Goal: Task Accomplishment & Management: Complete application form

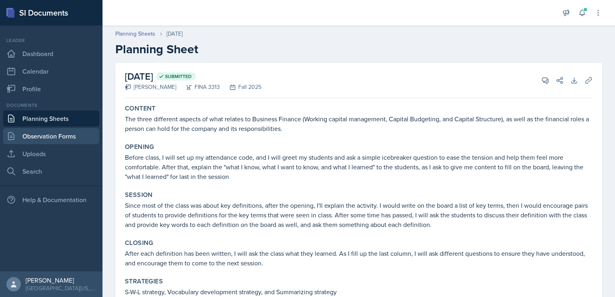
click at [56, 135] on link "Observation Forms" at bounding box center [51, 136] width 96 height 16
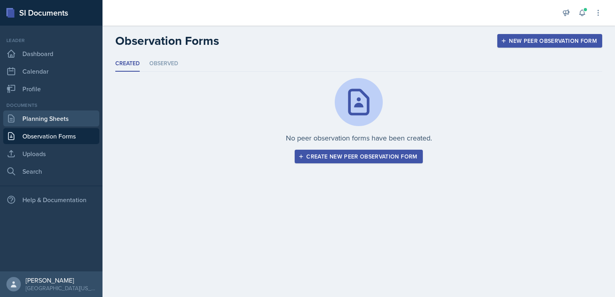
click at [49, 116] on link "Planning Sheets" at bounding box center [51, 119] width 96 height 16
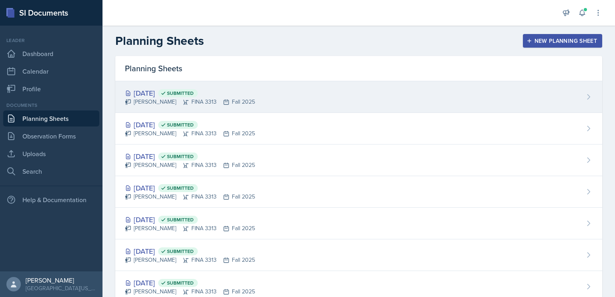
click at [156, 97] on div "[DATE] Submitted" at bounding box center [190, 93] width 130 height 11
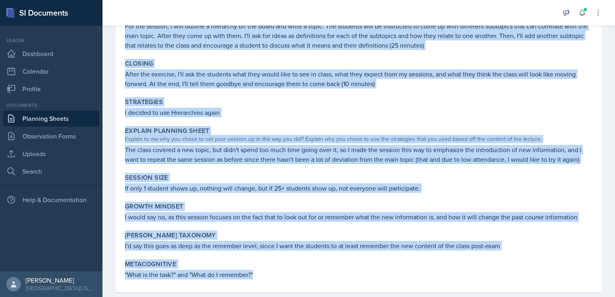
scroll to position [184, 0]
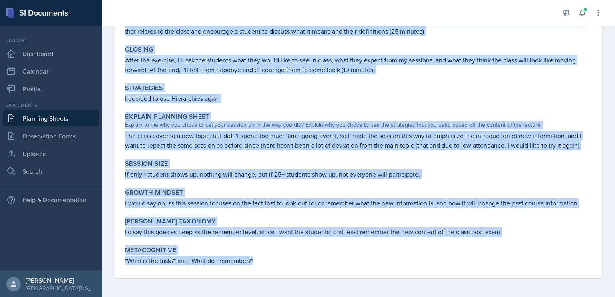
drag, startPoint x: 123, startPoint y: 105, endPoint x: 317, endPoint y: 277, distance: 259.2
click at [317, 277] on div "Content The class was about the new topic: Bonds! Same concepts and procedures …" at bounding box center [359, 98] width 468 height 361
copy div "Content The class was about the new topic: Bonds! Same concepts and procedures …"
click at [63, 117] on link "Planning Sheets" at bounding box center [51, 119] width 96 height 16
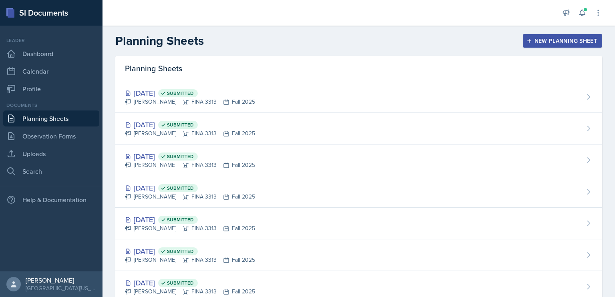
click at [538, 39] on div "New Planning Sheet" at bounding box center [562, 41] width 69 height 6
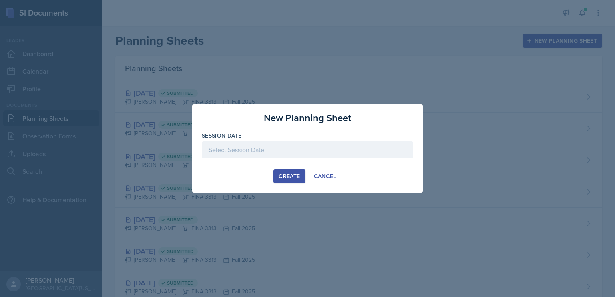
click at [250, 148] on div at bounding box center [307, 149] width 211 height 17
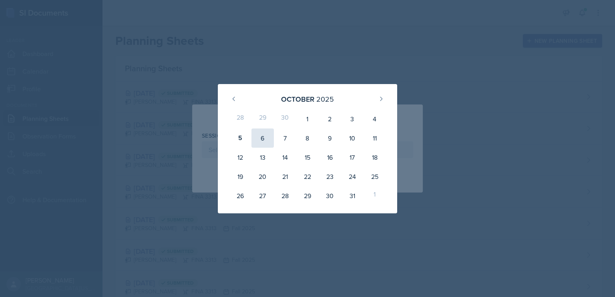
click at [265, 139] on div "6" at bounding box center [262, 138] width 22 height 19
type input "[DATE]"
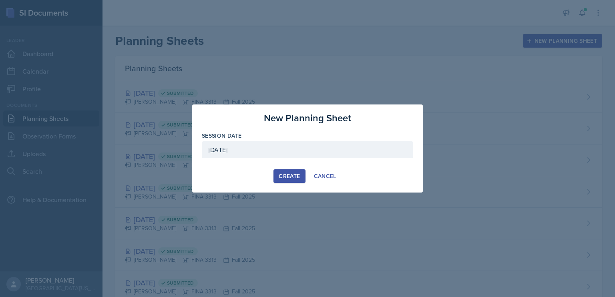
click at [282, 173] on div "Create" at bounding box center [289, 176] width 21 height 6
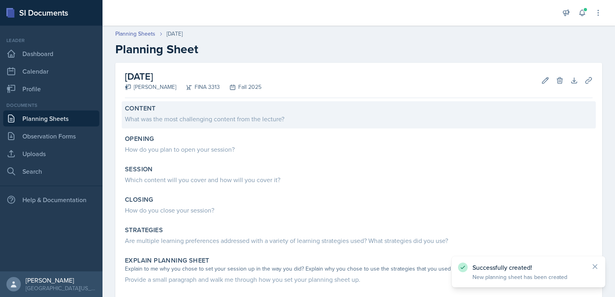
click at [235, 123] on div "What was the most challenging content from the lecture?" at bounding box center [359, 119] width 468 height 10
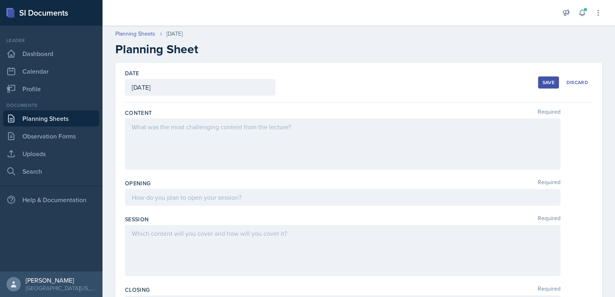
click at [233, 131] on div at bounding box center [343, 144] width 436 height 51
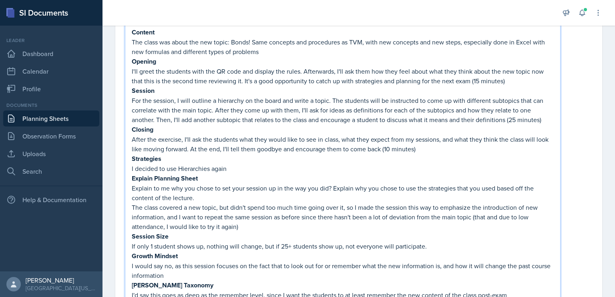
scroll to position [91, 0]
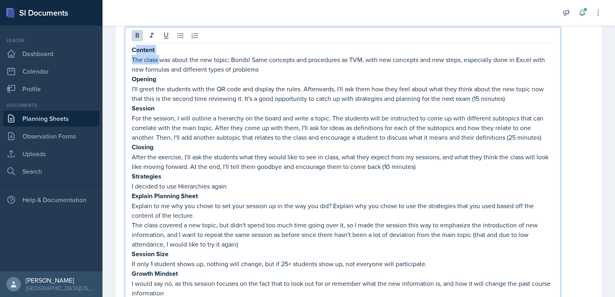
drag, startPoint x: 159, startPoint y: 54, endPoint x: 137, endPoint y: 44, distance: 24.4
click at [137, 44] on div "Content The class was about the new topic: Bonds! Same concepts and procedures …" at bounding box center [343, 184] width 436 height 314
click at [167, 58] on p "The class was about the new topic: Bonds! Same concepts and procedures as TVM, …" at bounding box center [343, 64] width 422 height 19
drag, startPoint x: 161, startPoint y: 48, endPoint x: 132, endPoint y: 46, distance: 28.5
click at [132, 46] on p "Content" at bounding box center [343, 50] width 422 height 10
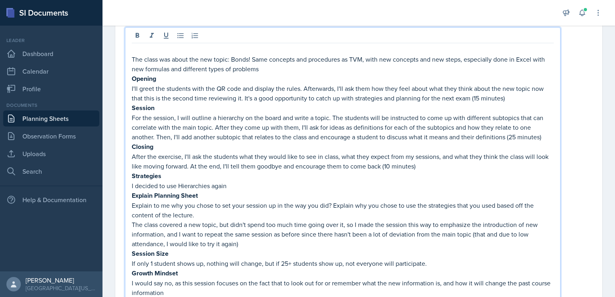
scroll to position [82, 0]
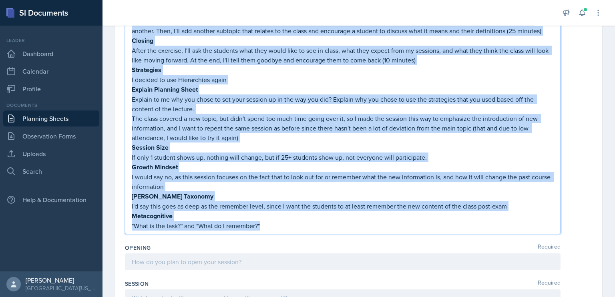
drag, startPoint x: 131, startPoint y: 78, endPoint x: 325, endPoint y: 229, distance: 245.4
click at [325, 229] on div "The class was about the new topic: Bonds! Same concepts and procedures as TVM, …" at bounding box center [343, 82] width 436 height 303
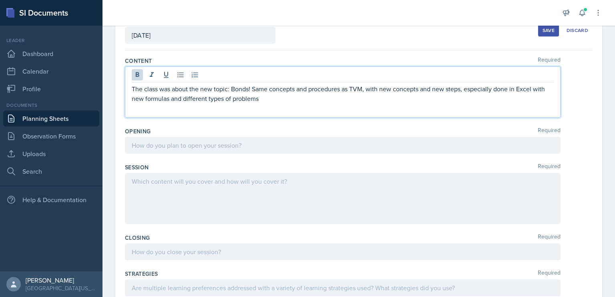
scroll to position [51, 0]
click at [221, 144] on div at bounding box center [343, 146] width 436 height 17
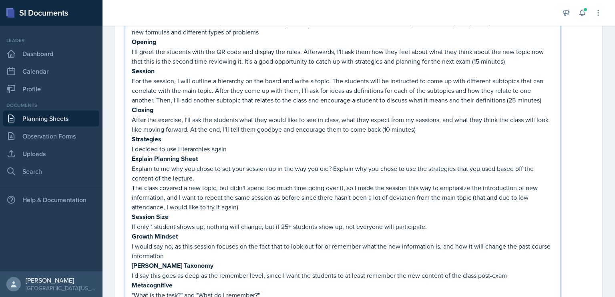
scroll to position [156, 0]
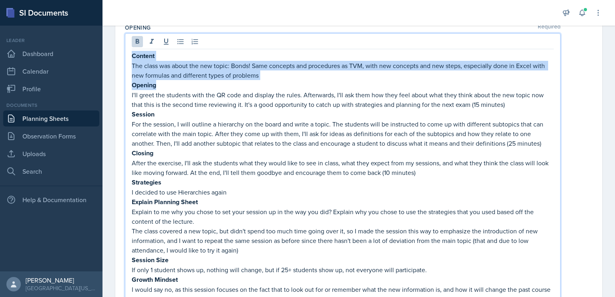
drag, startPoint x: 165, startPoint y: 83, endPoint x: 132, endPoint y: 55, distance: 43.2
click at [132, 55] on div "Content The class was about the new topic: Bonds! Same concepts and procedures …" at bounding box center [343, 197] width 422 height 292
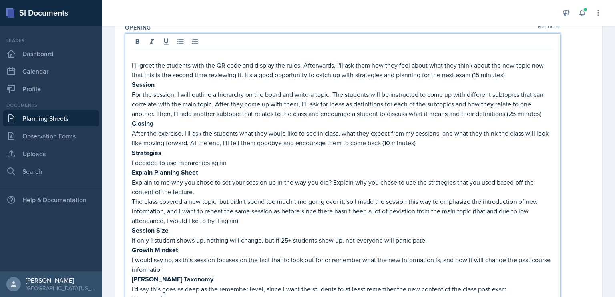
scroll to position [146, 0]
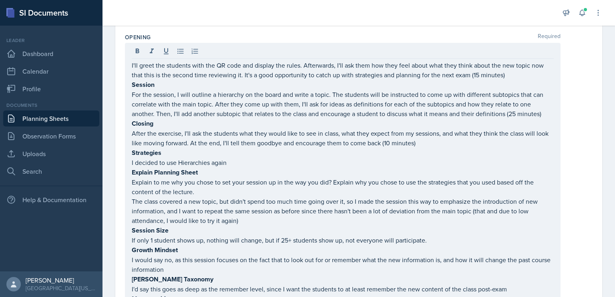
drag, startPoint x: 131, startPoint y: 81, endPoint x: 264, endPoint y: 181, distance: 165.8
click at [264, 181] on div "I'll greet the students with the QR code and display the rules. Afterwards, I'l…" at bounding box center [343, 180] width 436 height 274
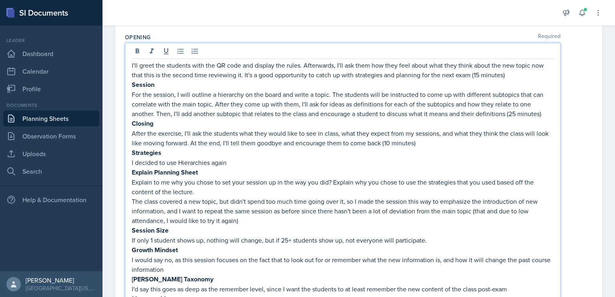
scroll to position [177, 0]
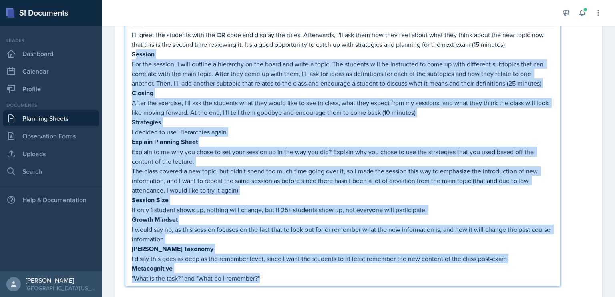
drag, startPoint x: 275, startPoint y: 276, endPoint x: 135, endPoint y: 55, distance: 261.7
click at [135, 55] on div "I'll greet the students with the QR code and display the rules. Afterwards, I'l…" at bounding box center [343, 156] width 422 height 253
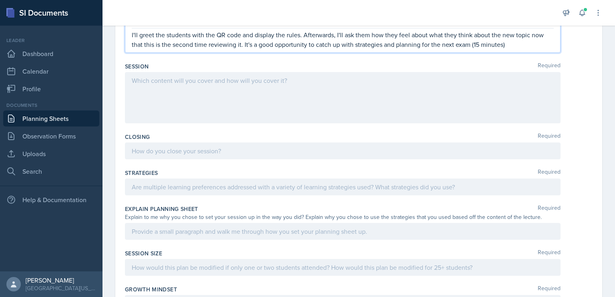
scroll to position [136, 0]
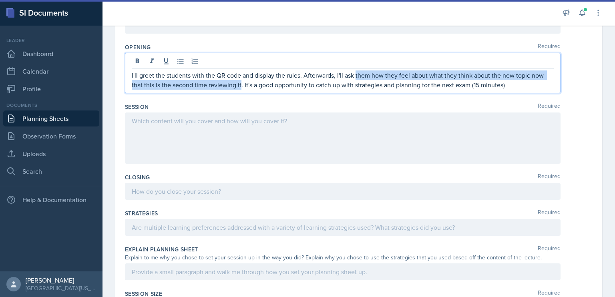
drag, startPoint x: 241, startPoint y: 86, endPoint x: 355, endPoint y: 76, distance: 114.1
click at [355, 76] on p "I'll greet the students with the QR code and display the rules. Afterwards, I'l…" at bounding box center [343, 79] width 422 height 19
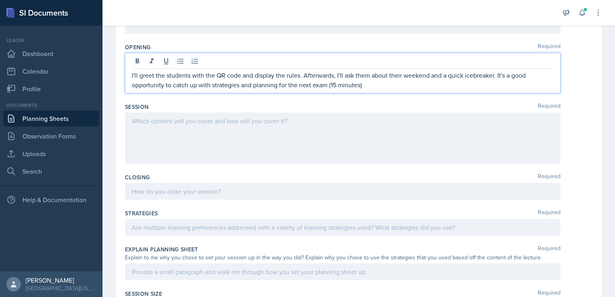
click at [432, 84] on p "I'll greet the students with the QR code and display the rules. Afterwards, I'l…" at bounding box center [343, 79] width 422 height 19
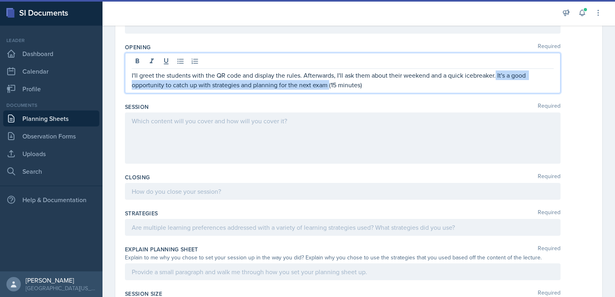
drag, startPoint x: 328, startPoint y: 85, endPoint x: 496, endPoint y: 75, distance: 167.7
click at [496, 75] on p "I'll greet the students with the QR code and display the rules. Afterwards, I'l…" at bounding box center [343, 79] width 422 height 19
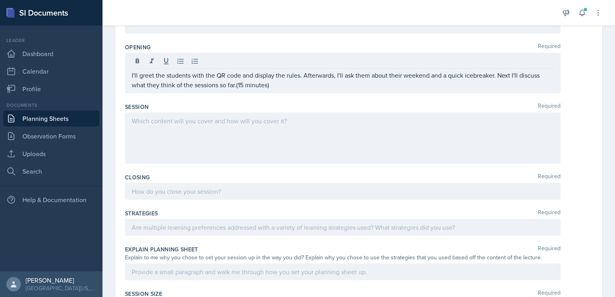
click at [325, 131] on div at bounding box center [343, 138] width 436 height 51
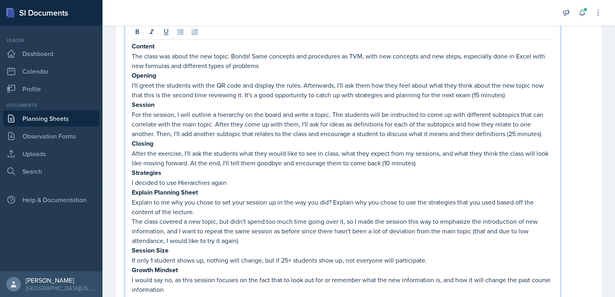
scroll to position [209, 0]
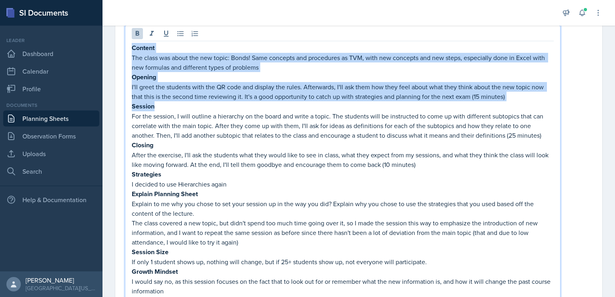
drag, startPoint x: 159, startPoint y: 106, endPoint x: 131, endPoint y: 43, distance: 69.2
click at [131, 43] on div "Content The class was about the new topic: Bonds! Same concepts and procedures …" at bounding box center [343, 186] width 436 height 323
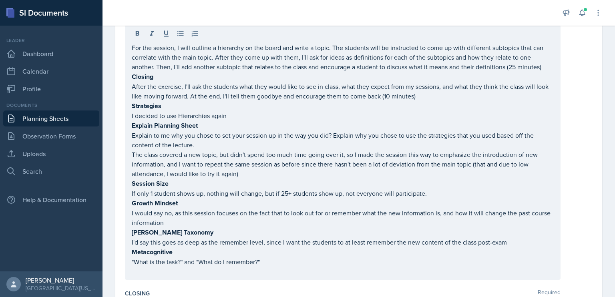
drag, startPoint x: 131, startPoint y: 76, endPoint x: 312, endPoint y: 237, distance: 242.2
click at [312, 237] on div "For the session, I will outline a hierarchy on the board and write a topic. The…" at bounding box center [343, 152] width 436 height 255
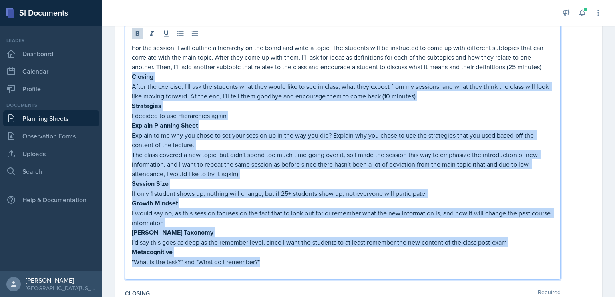
drag, startPoint x: 273, startPoint y: 259, endPoint x: 132, endPoint y: 77, distance: 230.0
click at [132, 77] on div "For the session, I will outline a hierarchy on the board and write a topic. The…" at bounding box center [343, 159] width 422 height 233
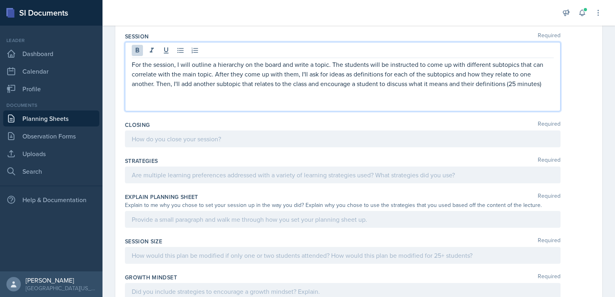
scroll to position [191, 0]
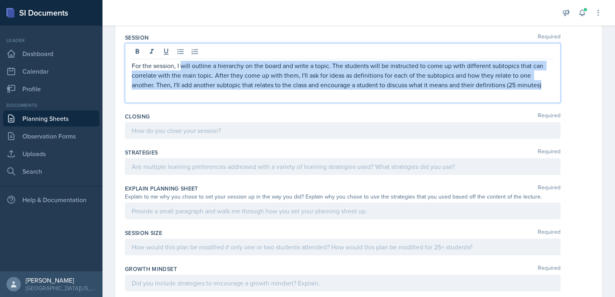
drag, startPoint x: 545, startPoint y: 85, endPoint x: 180, endPoint y: 62, distance: 365.0
click at [180, 62] on p "For the session, I will outline a hierarchy on the board and write a topic. The…" at bounding box center [343, 75] width 422 height 29
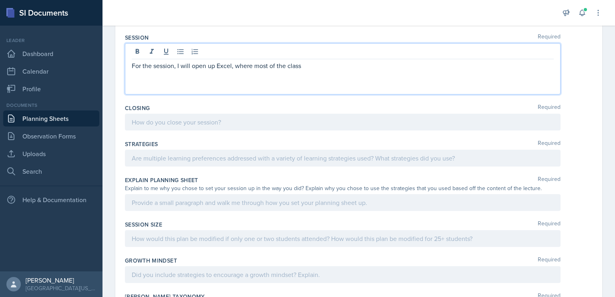
click at [253, 67] on p "For the session, I will open up Excel, where most of the class" at bounding box center [343, 66] width 422 height 10
click at [355, 66] on p "For the session, I will open up Excel, a program that most of the class uses" at bounding box center [343, 66] width 422 height 10
click at [408, 67] on p "For the session, I will open up Excel, a program that most of the class uses, w…" at bounding box center [343, 66] width 422 height 10
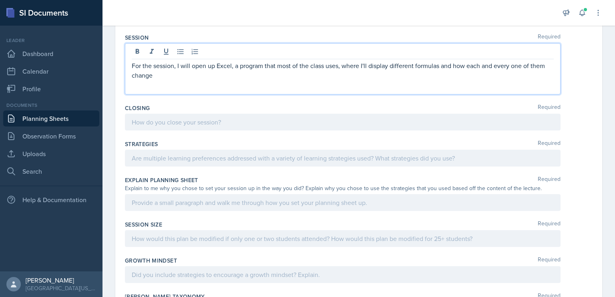
click at [300, 70] on p "For the session, I will open up Excel, a program that most of the class uses, w…" at bounding box center [343, 70] width 422 height 19
click at [290, 66] on p "For the session, I will open up Excel, a program that most of the class uses, w…" at bounding box center [343, 70] width 422 height 19
click at [277, 76] on p "For the session, I will open up Excel, a program that most of the class uses, w…" at bounding box center [343, 70] width 422 height 19
click at [358, 77] on p "For the session, I will open up Excel, a program that most of the class uses, w…" at bounding box center [343, 70] width 422 height 19
click at [290, 75] on p "For the session, I will open up Excel, a program that most of the class uses, w…" at bounding box center [343, 70] width 422 height 19
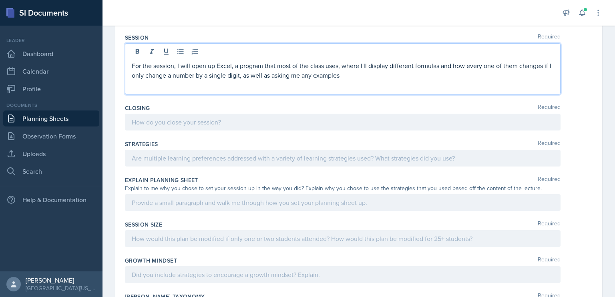
click at [367, 78] on p "For the session, I will open up Excel, a program that most of the class uses, w…" at bounding box center [343, 70] width 422 height 19
click at [374, 76] on p "For the session, I will open up Excel, a program that most of the class uses, w…" at bounding box center [343, 70] width 422 height 19
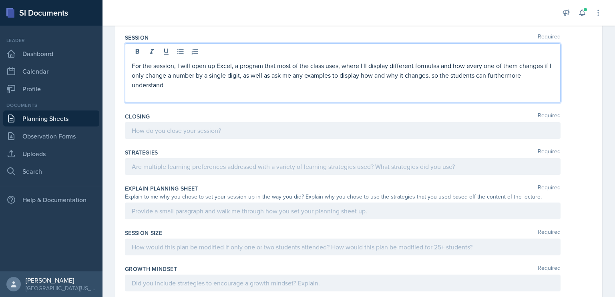
click at [431, 91] on p at bounding box center [343, 95] width 422 height 10
click at [424, 84] on p "For the session, I will open up Excel, a program that most of the class uses, w…" at bounding box center [343, 75] width 422 height 29
click at [506, 76] on p "For the session, I will open up Excel, a program that most of the class uses, w…" at bounding box center [343, 75] width 422 height 29
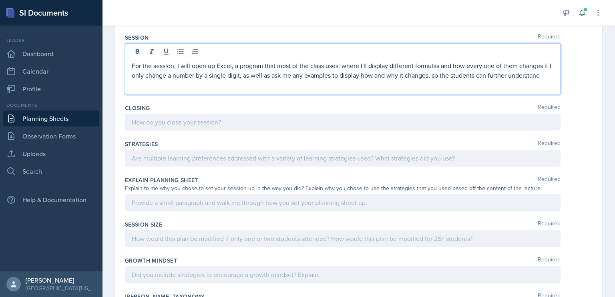
click at [363, 80] on p "For the session, I will open up Excel, a program that most of the class uses, w…" at bounding box center [343, 70] width 422 height 19
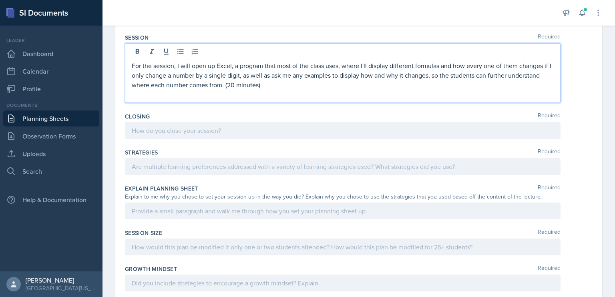
click at [296, 125] on div at bounding box center [343, 130] width 436 height 17
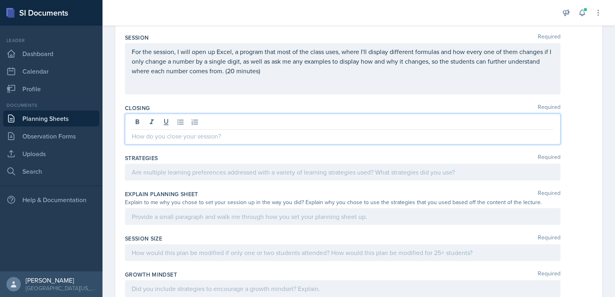
scroll to position [183, 0]
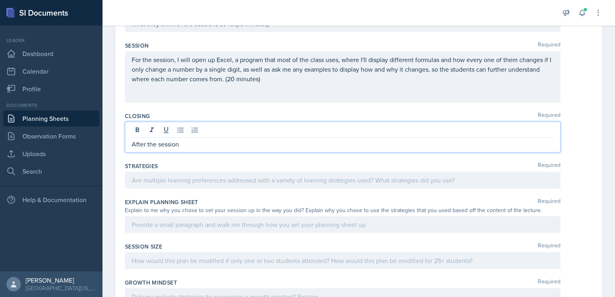
click at [244, 182] on div at bounding box center [343, 180] width 436 height 17
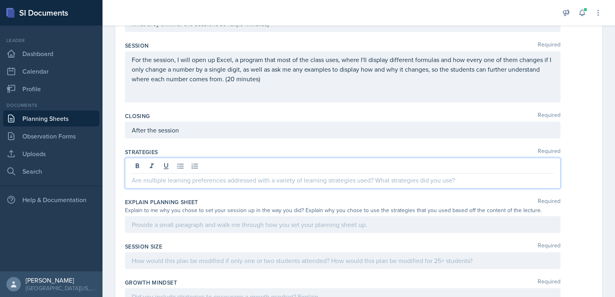
scroll to position [170, 0]
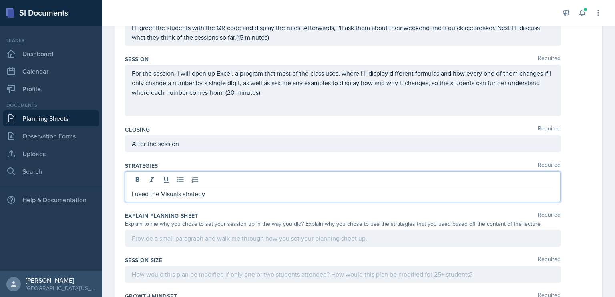
click at [226, 142] on p "After the session" at bounding box center [343, 144] width 422 height 10
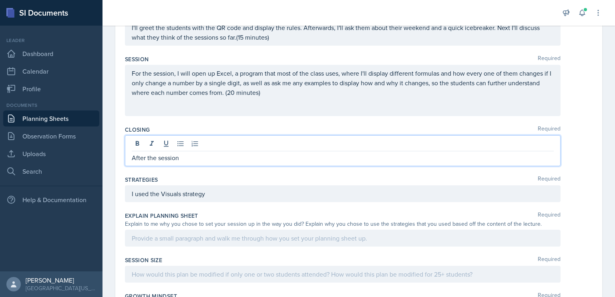
scroll to position [183, 0]
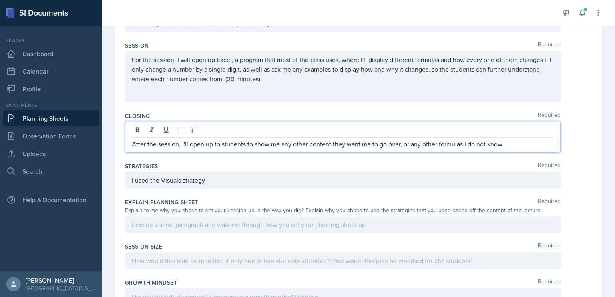
click at [508, 145] on p "After the session, I'll open up to students to show me any other content they w…" at bounding box center [343, 144] width 422 height 10
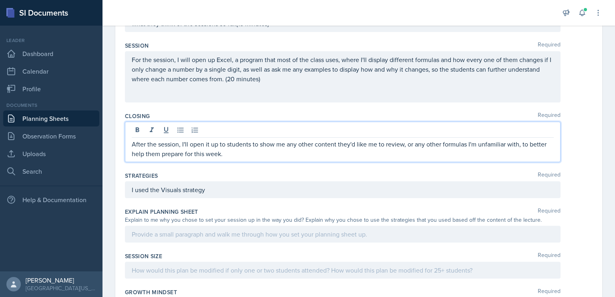
click at [275, 147] on p "After the session, I'll open it up to students to show me any other content the…" at bounding box center [343, 148] width 422 height 19
click at [275, 152] on p "After the session, I'll open it up to students to show me any other content the…" at bounding box center [343, 148] width 422 height 19
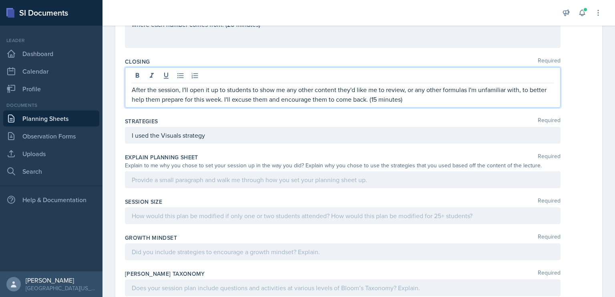
click at [250, 172] on div at bounding box center [343, 179] width 436 height 17
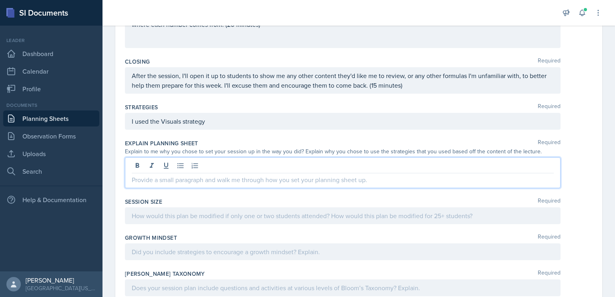
scroll to position [251, 0]
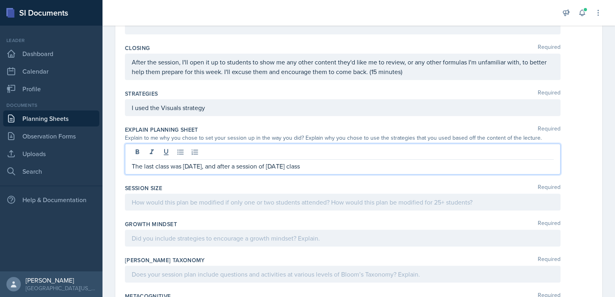
click at [209, 166] on p "The last class was [DATE], and after a session of [DATE] class" at bounding box center [343, 166] width 422 height 10
click at [250, 167] on p "The last class was [DATE], and after a session of [DATE] class" at bounding box center [343, 166] width 422 height 10
click at [362, 162] on p "The last class was [DATE], and after the SI session of [DATE] class" at bounding box center [343, 166] width 422 height 10
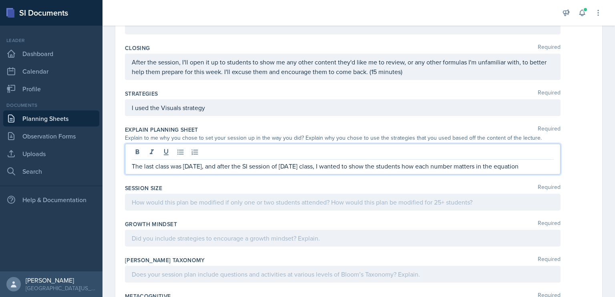
scroll to position [303, 0]
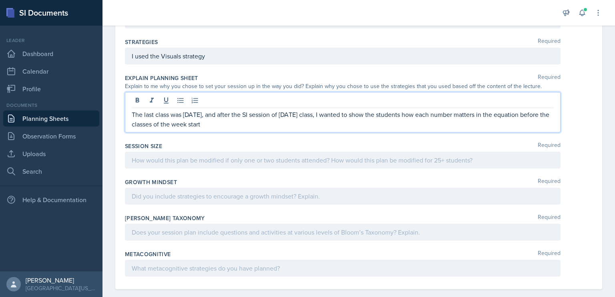
click at [353, 162] on div at bounding box center [343, 160] width 436 height 17
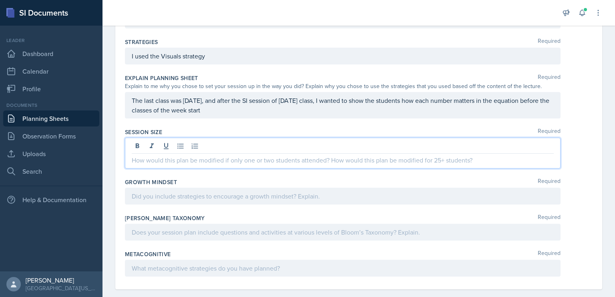
scroll to position [289, 0]
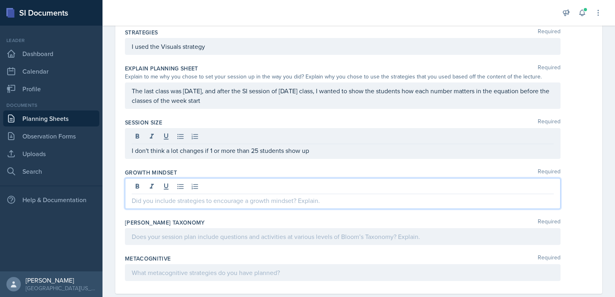
click at [299, 196] on p at bounding box center [343, 201] width 422 height 10
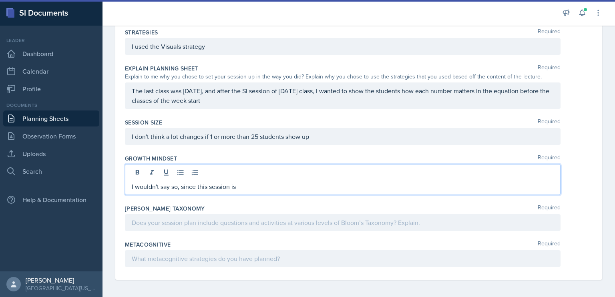
click at [159, 187] on p "I wouldn't say so, since this session is" at bounding box center [343, 187] width 422 height 10
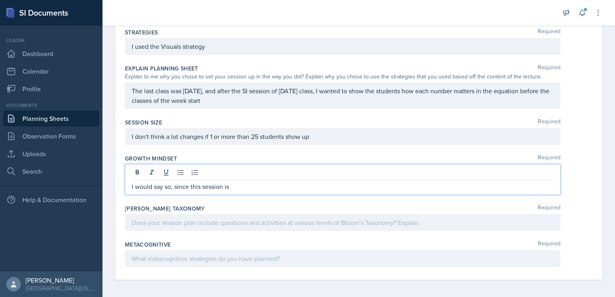
click at [242, 182] on p "I would say so, since this session is" at bounding box center [343, 187] width 422 height 10
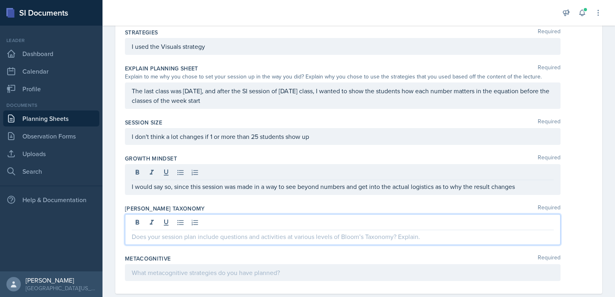
click at [407, 218] on div at bounding box center [343, 229] width 436 height 31
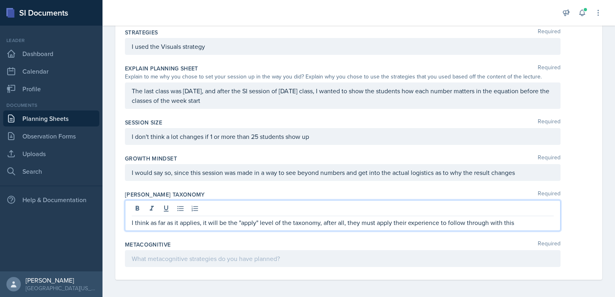
click at [527, 225] on p "I think as far as it applies, it will be the "apply" level of the taxonomy, aft…" at bounding box center [343, 223] width 422 height 10
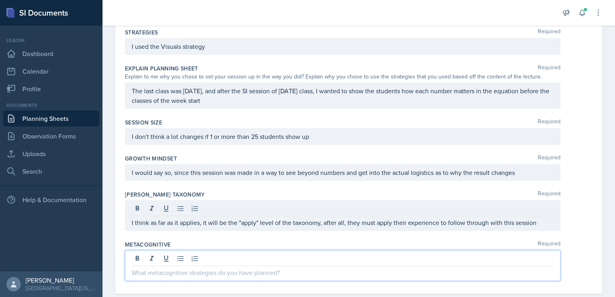
click at [358, 252] on div at bounding box center [343, 265] width 436 height 31
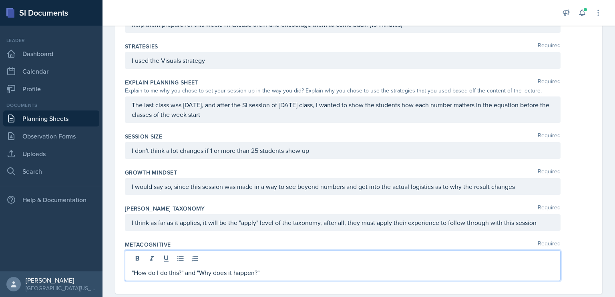
scroll to position [0, 0]
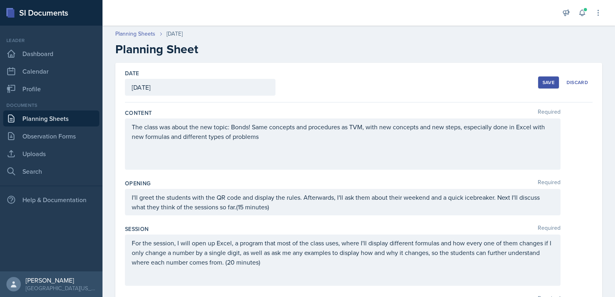
click at [543, 85] on div "Save" at bounding box center [549, 82] width 12 height 6
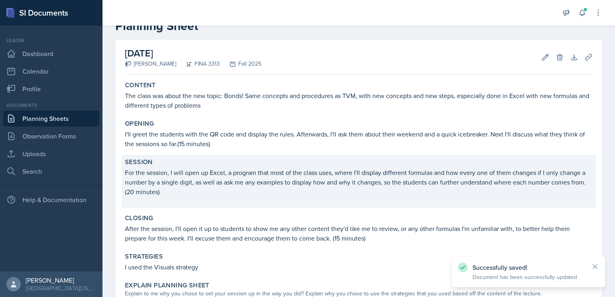
scroll to position [215, 0]
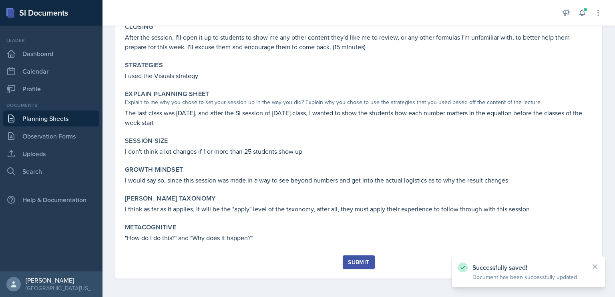
click at [362, 265] on div "Submit" at bounding box center [358, 262] width 21 height 6
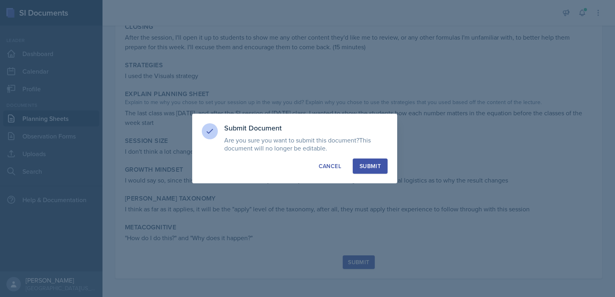
click at [378, 165] on div "Submit" at bounding box center [370, 166] width 21 height 8
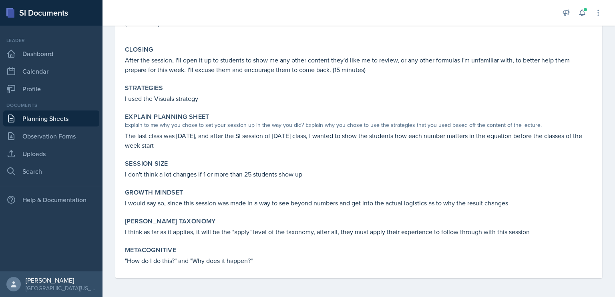
scroll to position [0, 0]
